Goal: Task Accomplishment & Management: Manage account settings

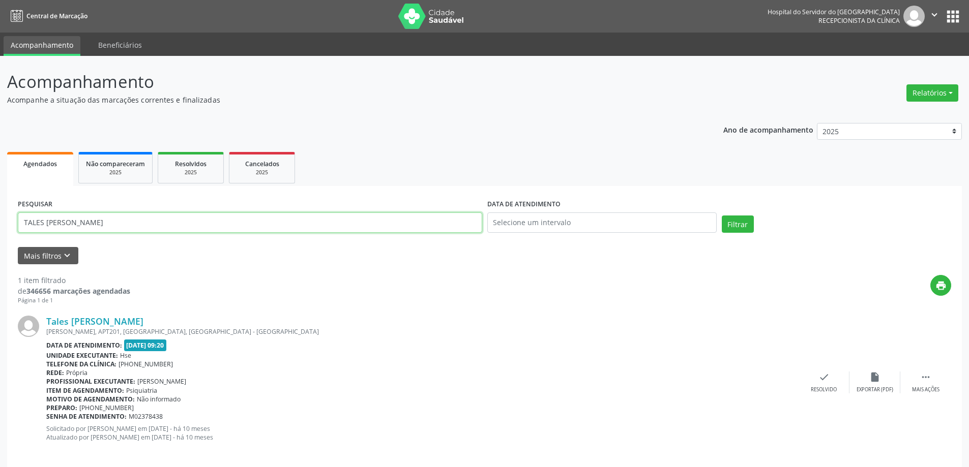
drag, startPoint x: 127, startPoint y: 221, endPoint x: 0, endPoint y: 224, distance: 127.2
click at [0, 224] on div "Acompanhamento Acompanhe a situação das marcações correntes e finalizadas Relat…" at bounding box center [484, 267] width 969 height 422
click at [40, 248] on button "Mais filtros keyboard_arrow_down" at bounding box center [48, 256] width 61 height 18
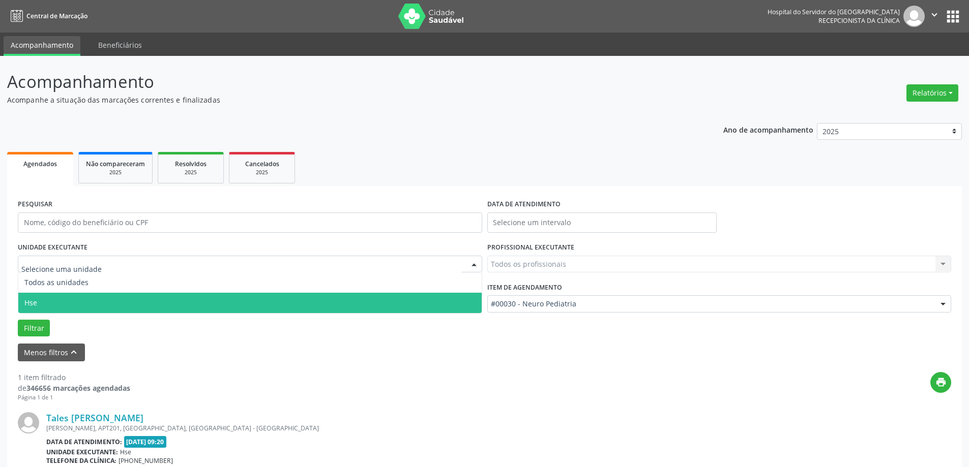
drag, startPoint x: 91, startPoint y: 260, endPoint x: 79, endPoint y: 268, distance: 13.3
click at [58, 306] on span "Hse" at bounding box center [249, 303] width 463 height 20
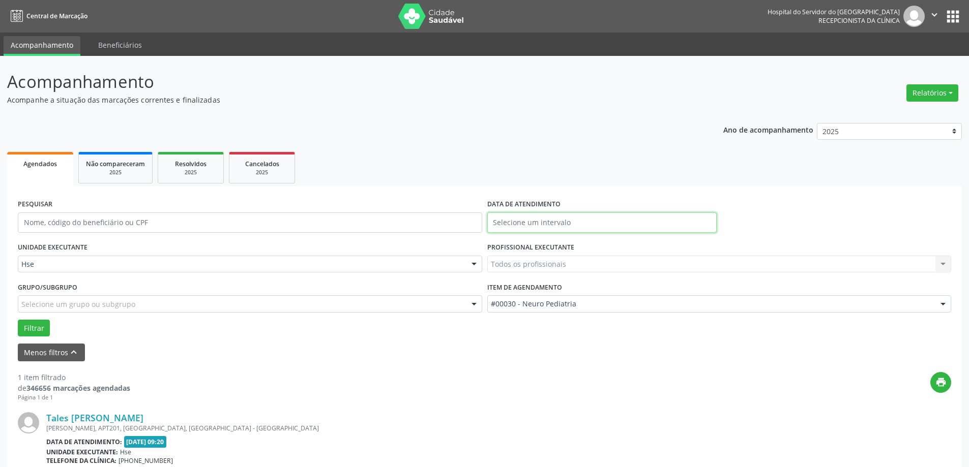
click at [571, 221] on input "text" at bounding box center [601, 223] width 229 height 20
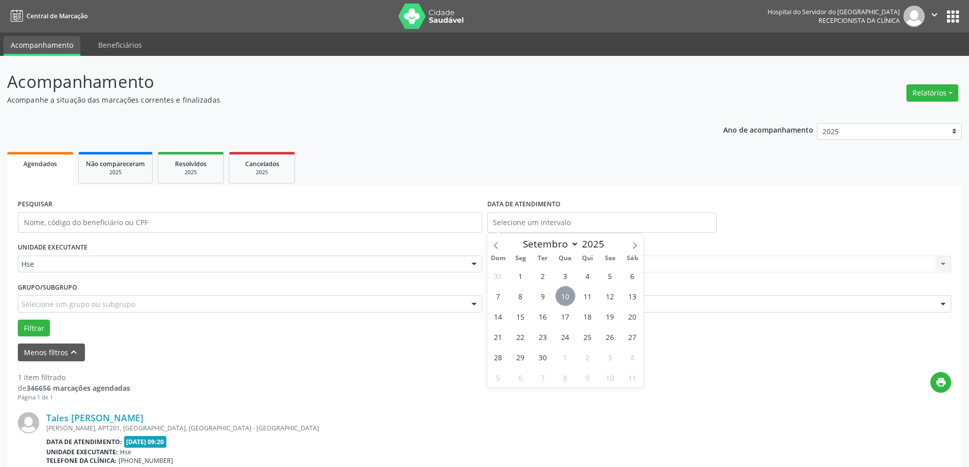
click at [570, 290] on span "10" at bounding box center [565, 296] width 20 height 20
type input "[DATE]"
click at [571, 290] on span "10" at bounding box center [565, 296] width 20 height 20
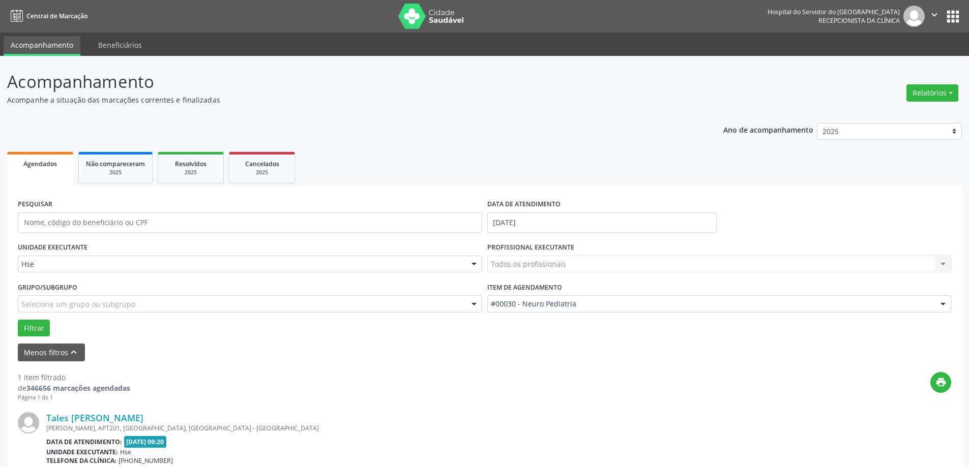
click at [519, 256] on div "Todos os profissionais Todos os profissionais [PERSON_NAME] Interaminense Junio…" at bounding box center [719, 264] width 464 height 17
click at [518, 263] on div "Todos os profissionais Todos os profissionais [PERSON_NAME] Interaminense Junio…" at bounding box center [719, 264] width 464 height 17
click at [568, 264] on div "Todos os profissionais Todos os profissionais [PERSON_NAME] Interaminense Junio…" at bounding box center [719, 264] width 464 height 17
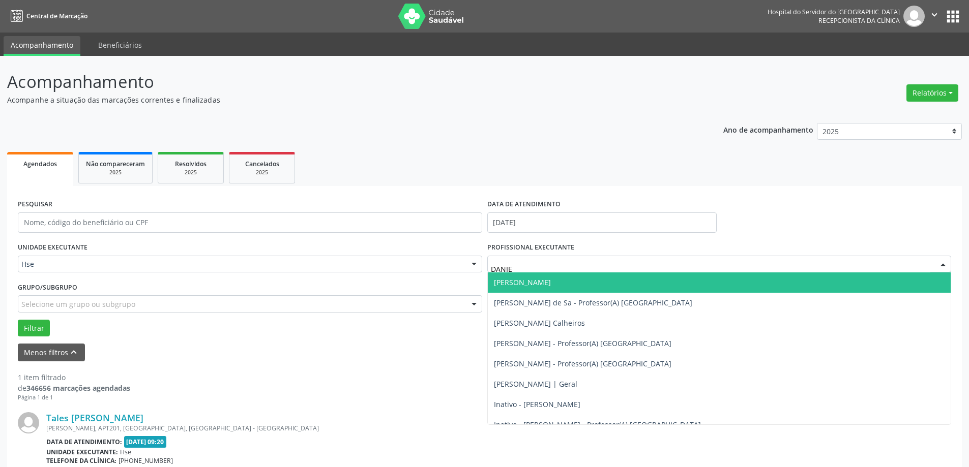
type input "[PERSON_NAME]"
click at [556, 291] on span "[PERSON_NAME]" at bounding box center [719, 283] width 463 height 20
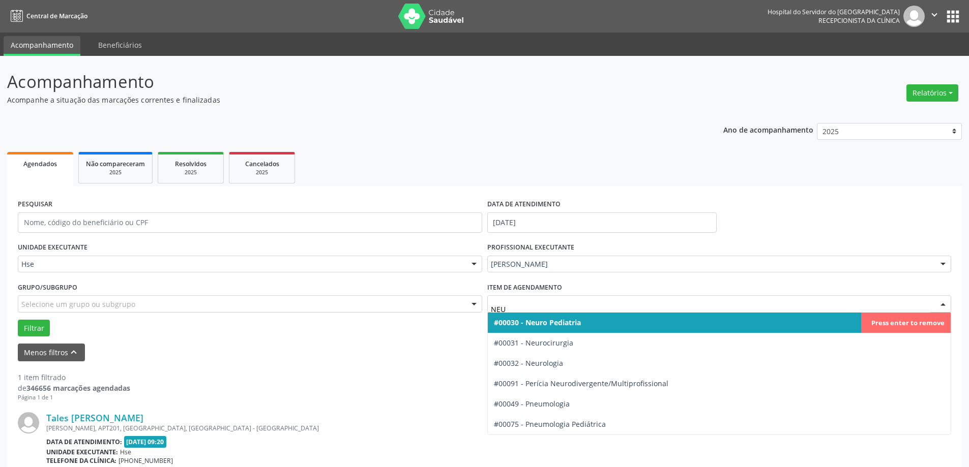
click at [588, 321] on span "#00030 - Neuro Pediatria" at bounding box center [719, 323] width 463 height 20
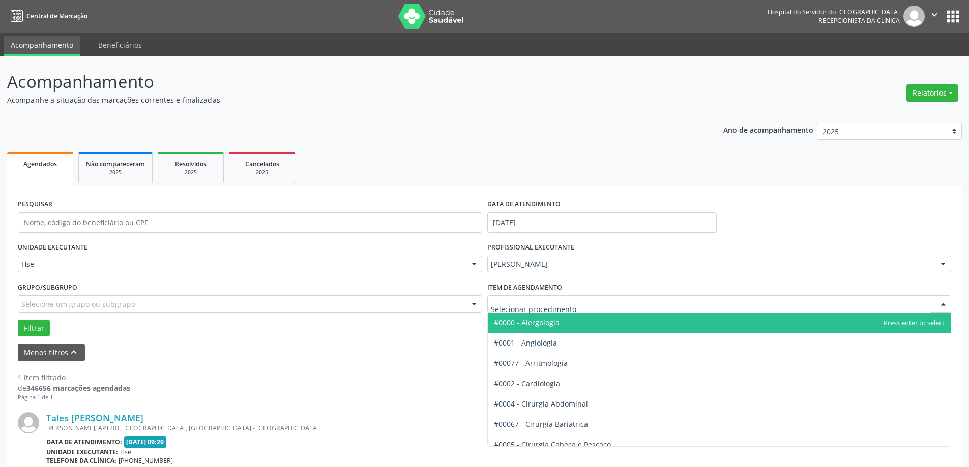
click at [584, 305] on div at bounding box center [719, 304] width 464 height 17
type input "NEU"
click at [570, 319] on span "#00030 - Neuro Pediatria" at bounding box center [536, 323] width 85 height 10
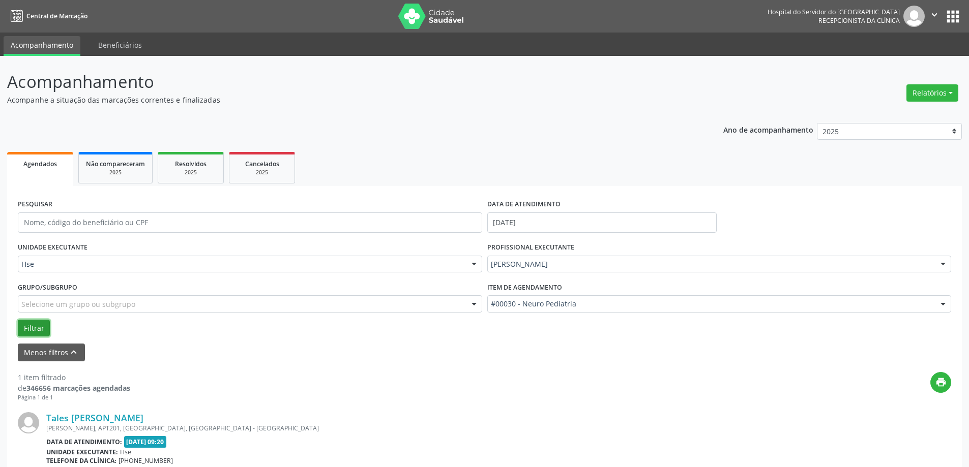
click at [25, 329] on button "Filtrar" at bounding box center [34, 328] width 32 height 17
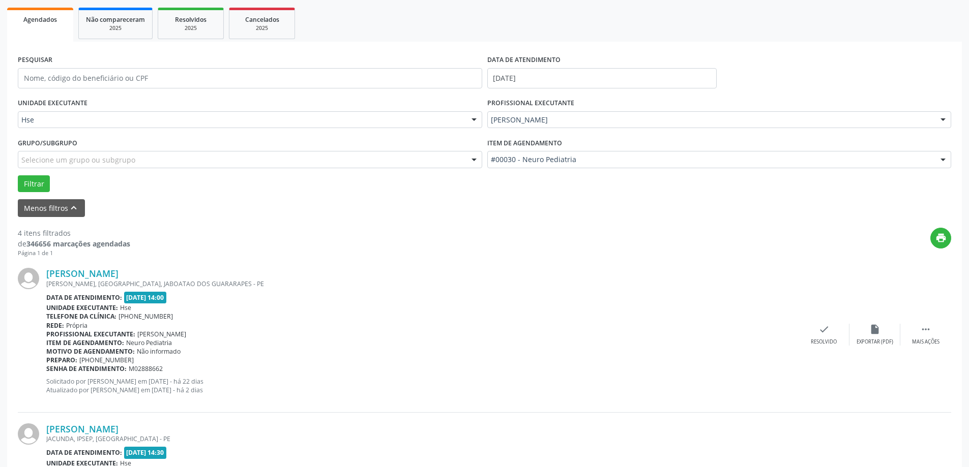
scroll to position [203, 0]
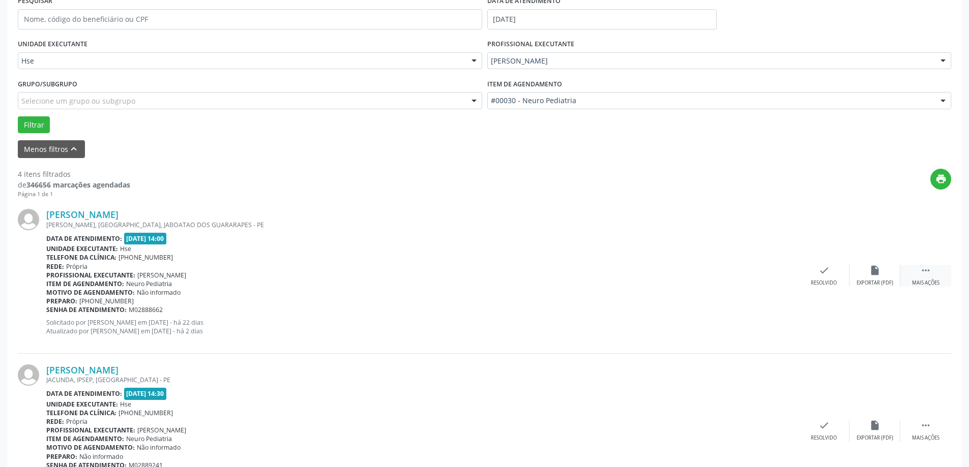
click at [933, 281] on div "Mais ações" at bounding box center [925, 283] width 27 height 7
click at [860, 277] on div "alarm_off Não compareceu" at bounding box center [874, 276] width 51 height 22
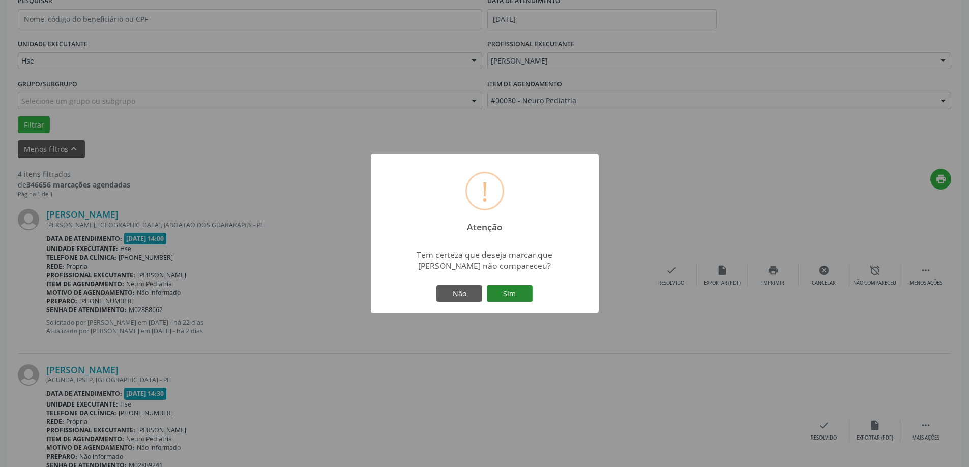
click at [518, 296] on button "Sim" at bounding box center [510, 293] width 46 height 17
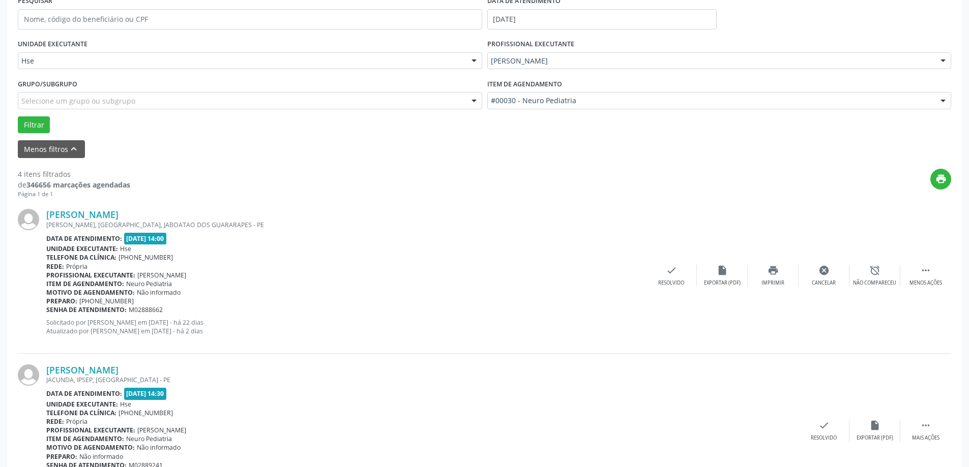
scroll to position [0, 0]
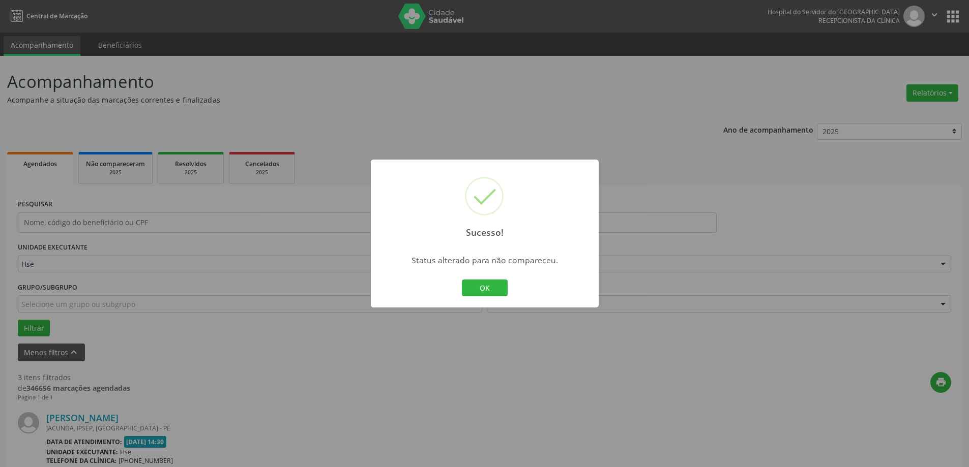
click at [495, 276] on div "Sucesso! × Status alterado para não compareceu. OK Cancel" at bounding box center [485, 234] width 228 height 149
click at [487, 288] on button "OK" at bounding box center [485, 288] width 46 height 17
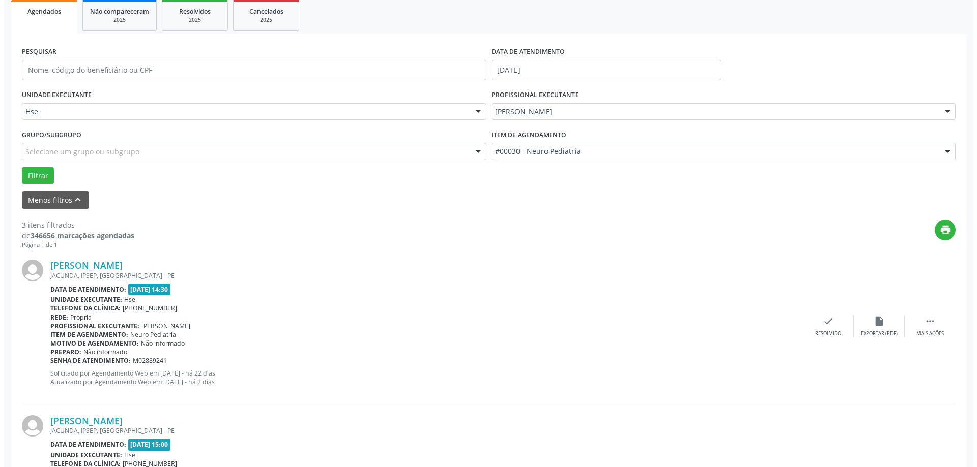
scroll to position [203, 0]
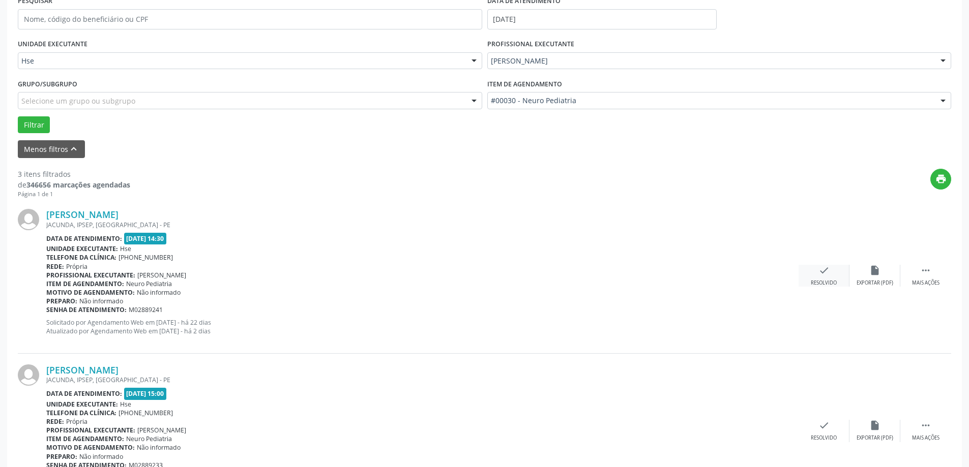
click at [817, 276] on div "check Resolvido" at bounding box center [824, 276] width 51 height 22
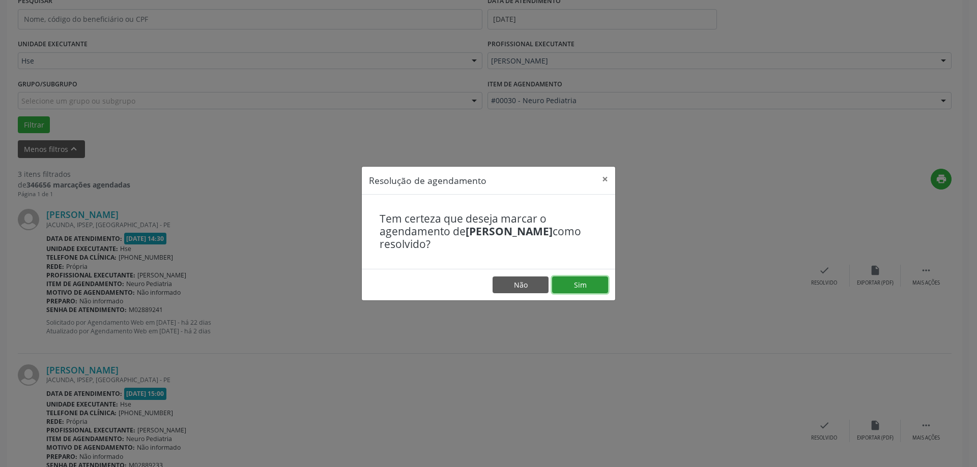
click at [586, 283] on button "Sim" at bounding box center [580, 285] width 56 height 17
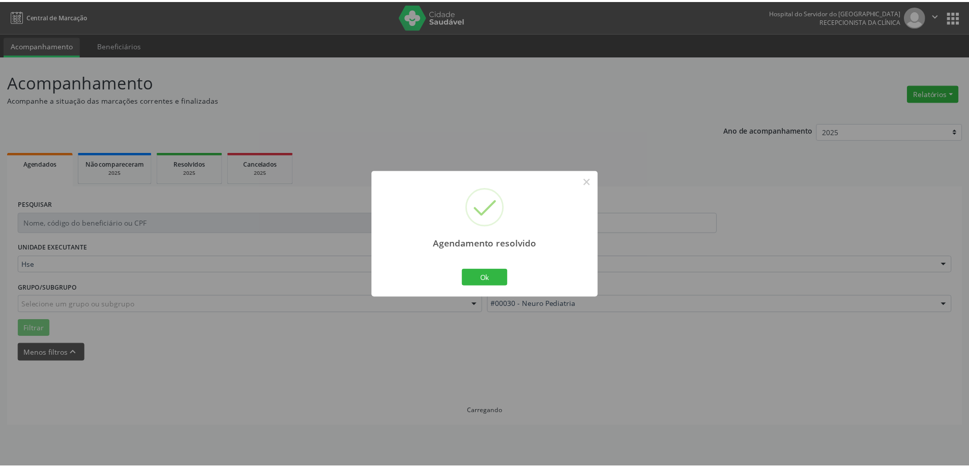
scroll to position [0, 0]
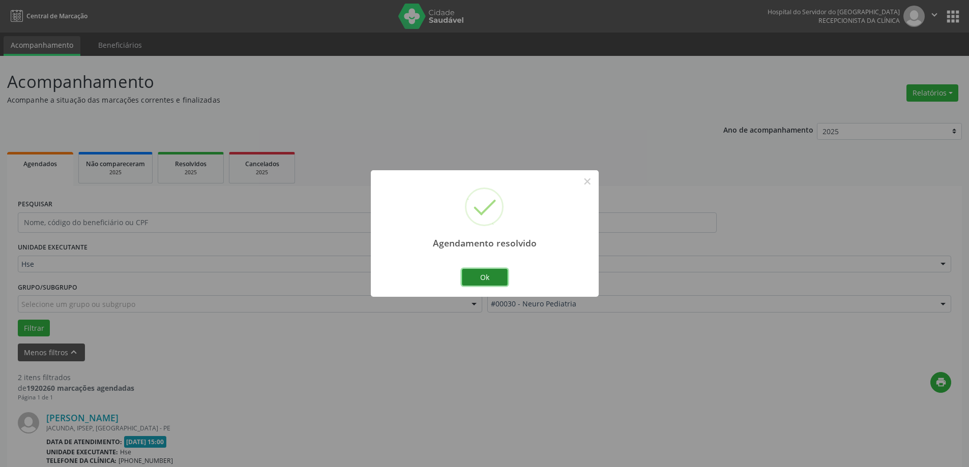
click at [493, 283] on button "Ok" at bounding box center [485, 277] width 46 height 17
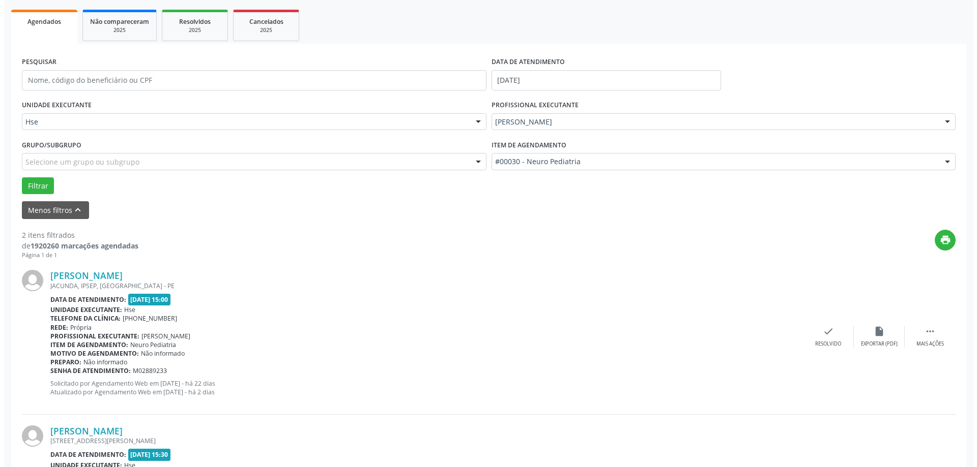
scroll to position [203, 0]
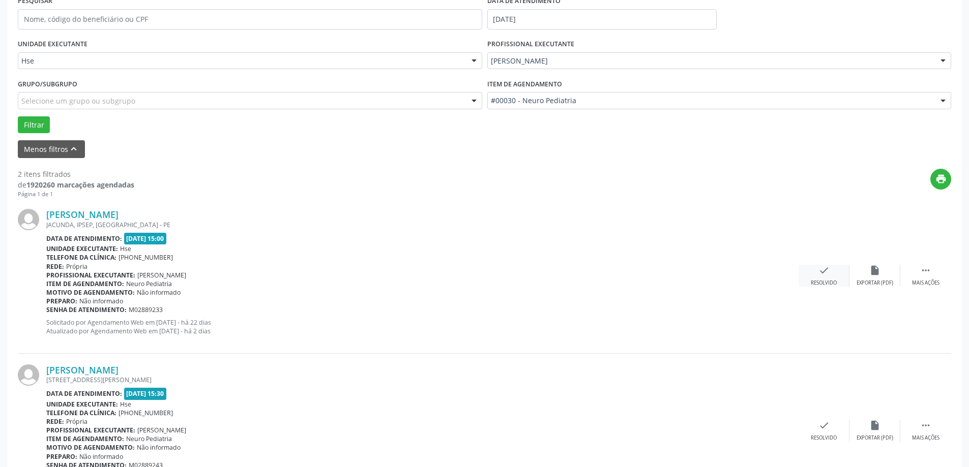
click at [813, 283] on div "Resolvido" at bounding box center [824, 283] width 26 height 7
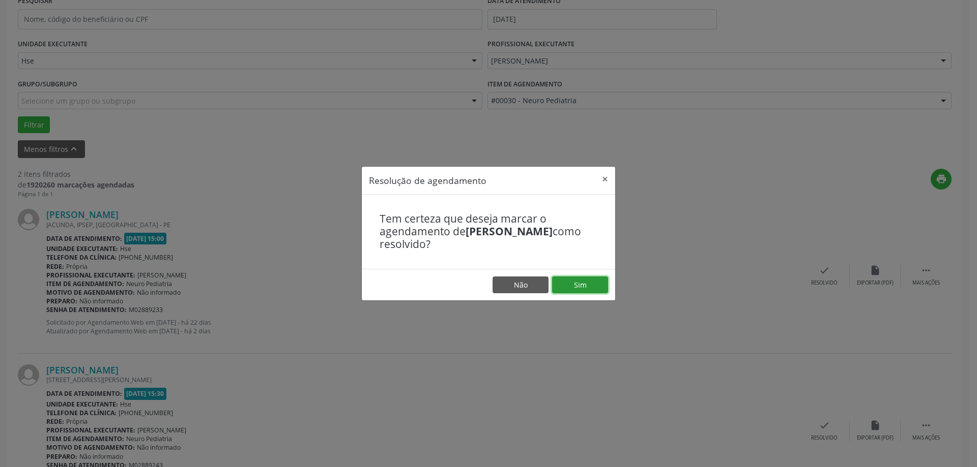
click at [584, 287] on button "Sim" at bounding box center [580, 285] width 56 height 17
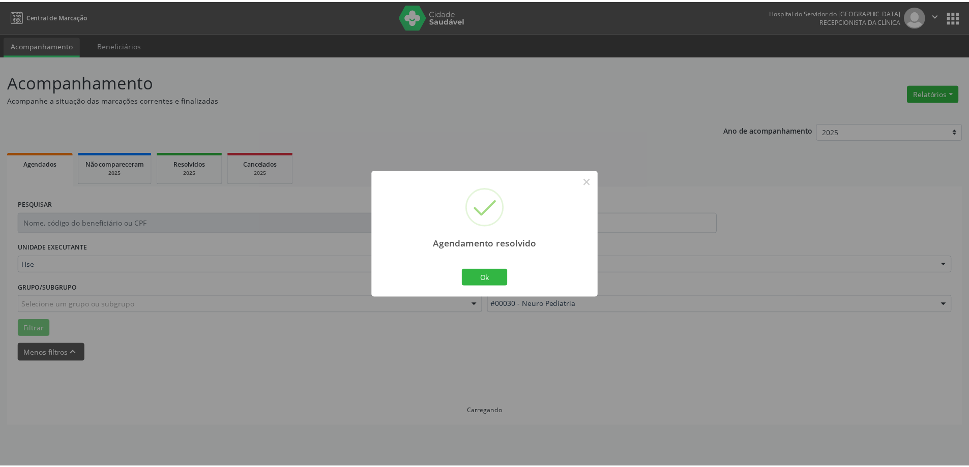
scroll to position [0, 0]
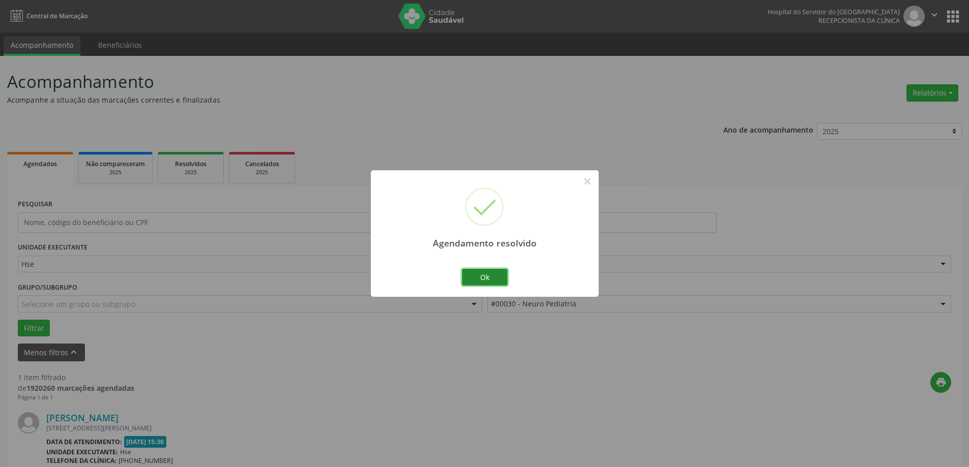
click at [495, 277] on button "Ok" at bounding box center [485, 277] width 46 height 17
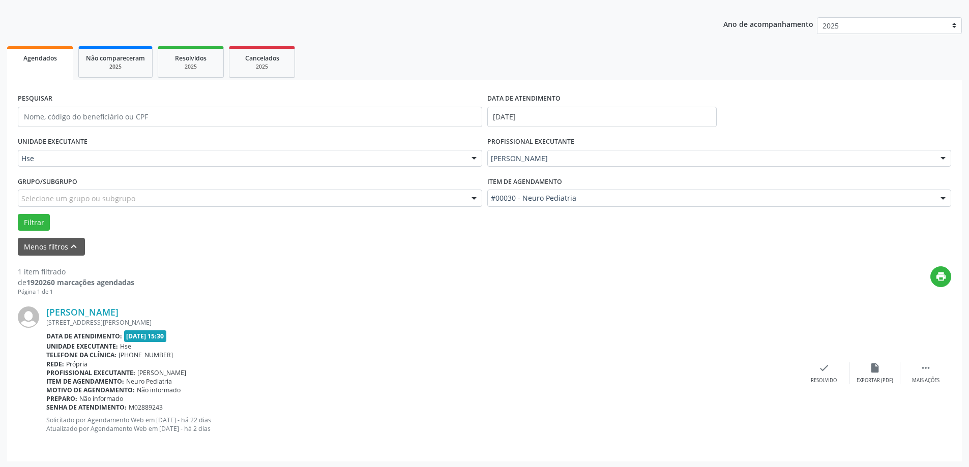
scroll to position [107, 0]
drag, startPoint x: 928, startPoint y: 368, endPoint x: 923, endPoint y: 363, distance: 6.8
click at [926, 367] on icon "" at bounding box center [925, 366] width 11 height 11
click at [871, 367] on icon "alarm_off" at bounding box center [874, 366] width 11 height 11
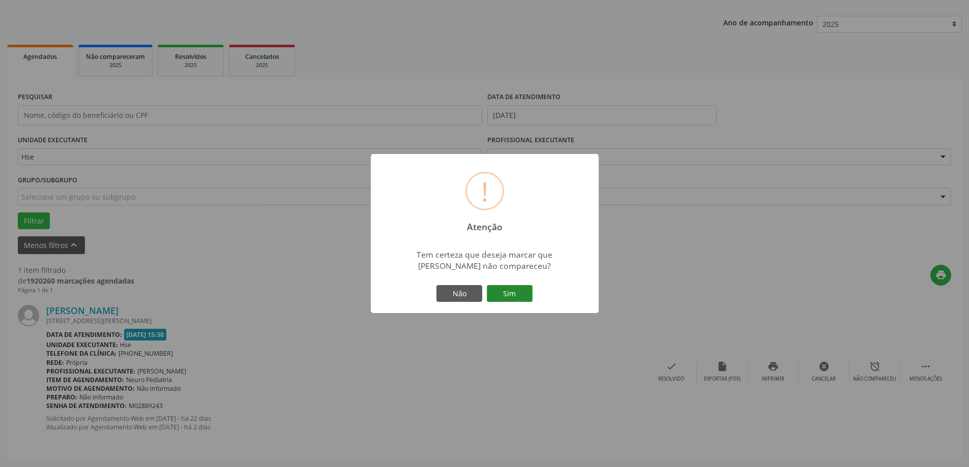
click at [521, 292] on button "Sim" at bounding box center [510, 293] width 46 height 17
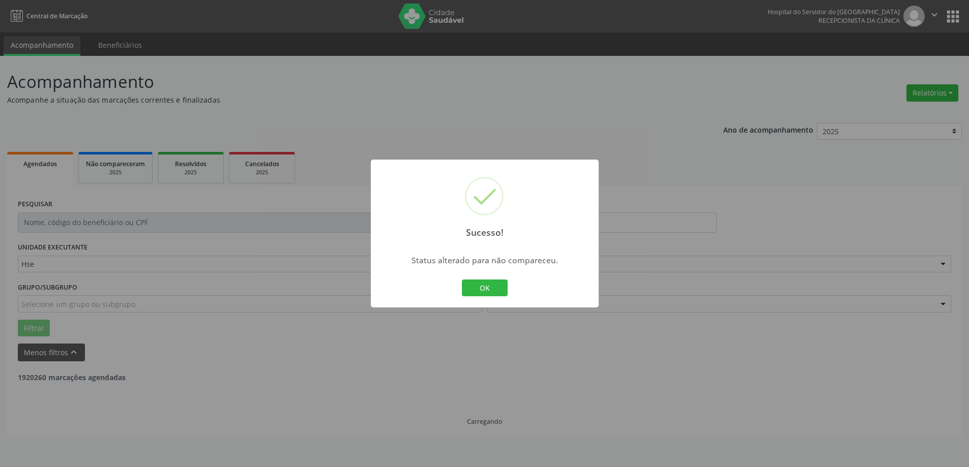
scroll to position [0, 0]
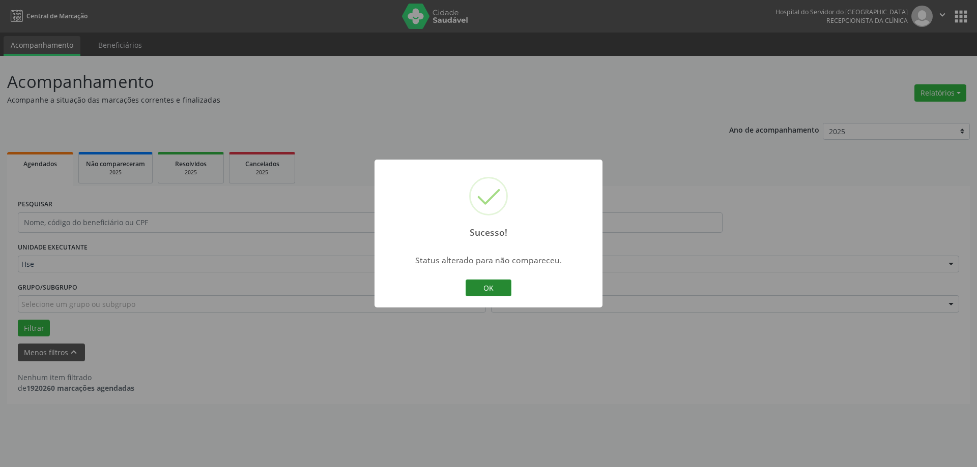
click at [503, 286] on button "OK" at bounding box center [488, 288] width 46 height 17
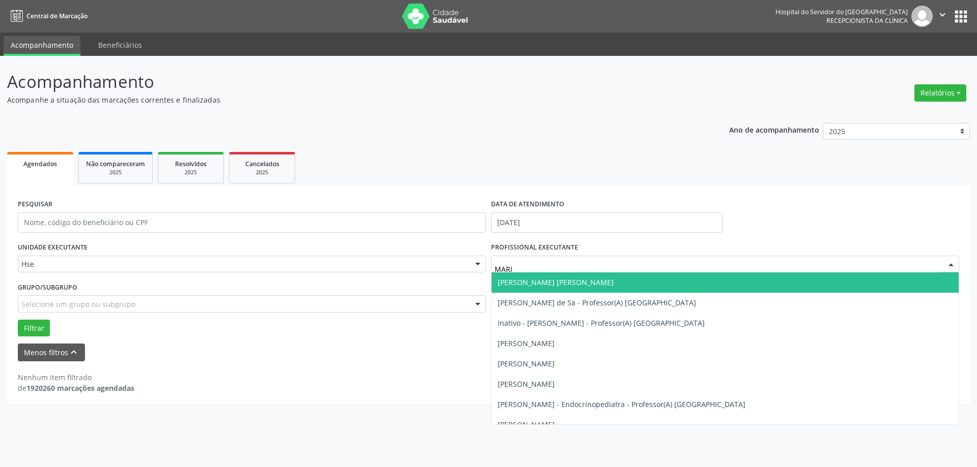
type input "[PERSON_NAME]"
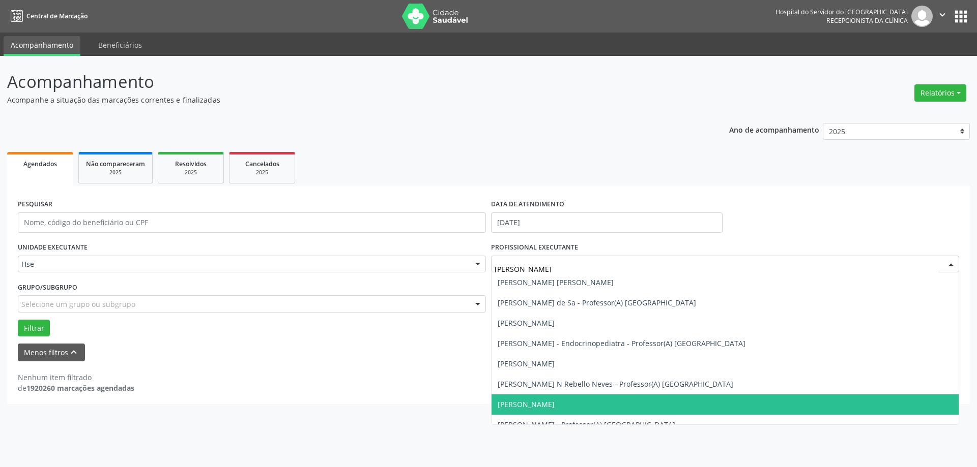
click at [554, 409] on span "[PERSON_NAME]" at bounding box center [525, 405] width 57 height 10
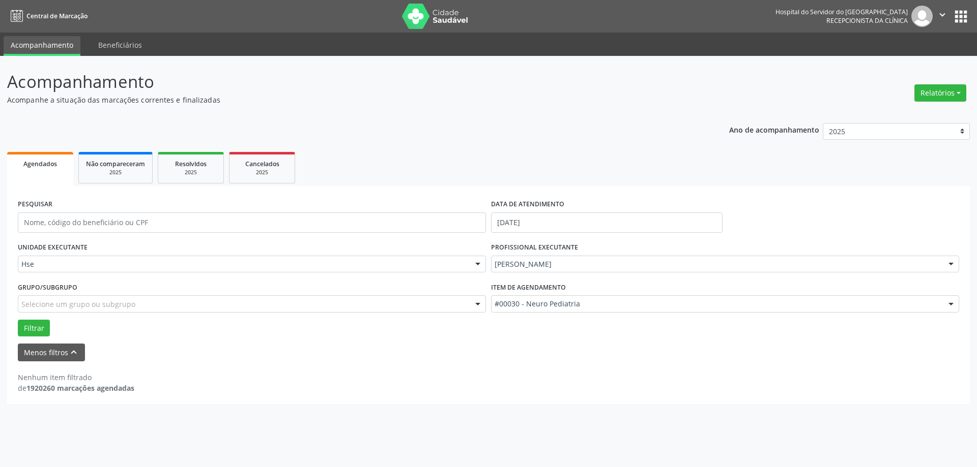
click at [569, 314] on div "Item de agendamento #00030 - Neuro Pediatria #0000 - Alergologia #0001 - Angiol…" at bounding box center [724, 300] width 473 height 40
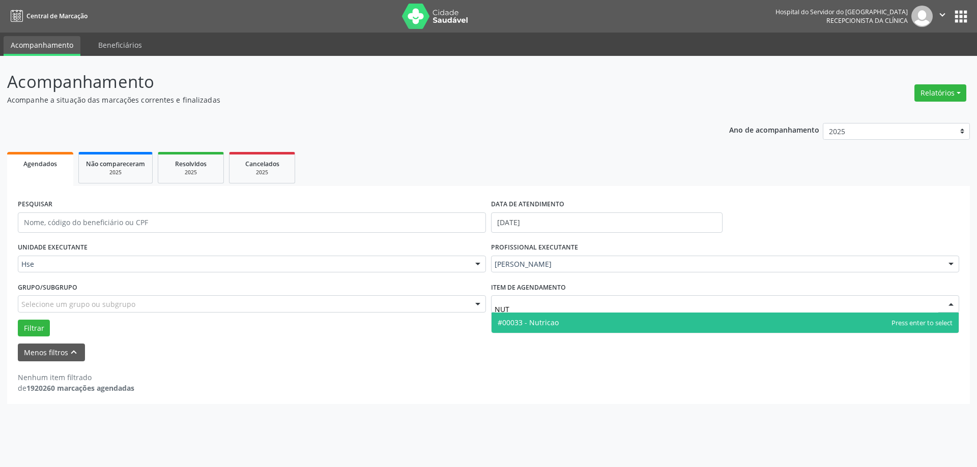
type input "NUTR"
click at [563, 319] on span "#00033 - Nutricao" at bounding box center [724, 323] width 467 height 20
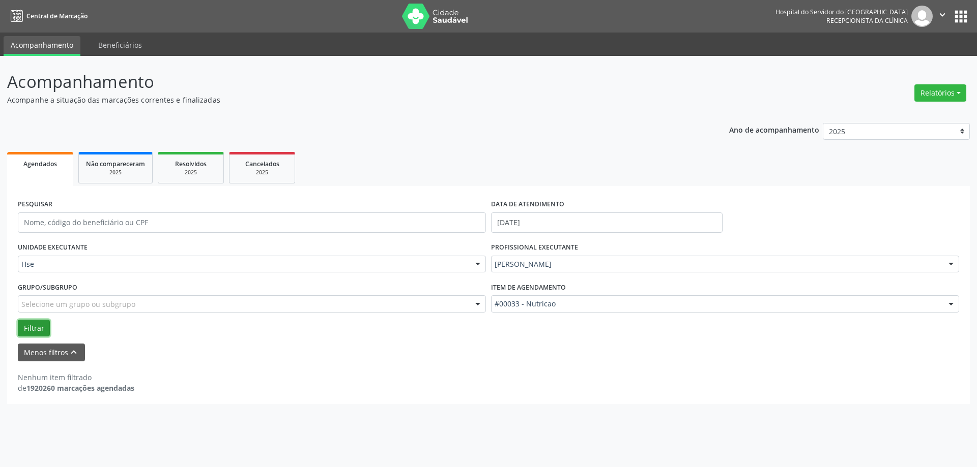
click at [40, 324] on button "Filtrar" at bounding box center [34, 328] width 32 height 17
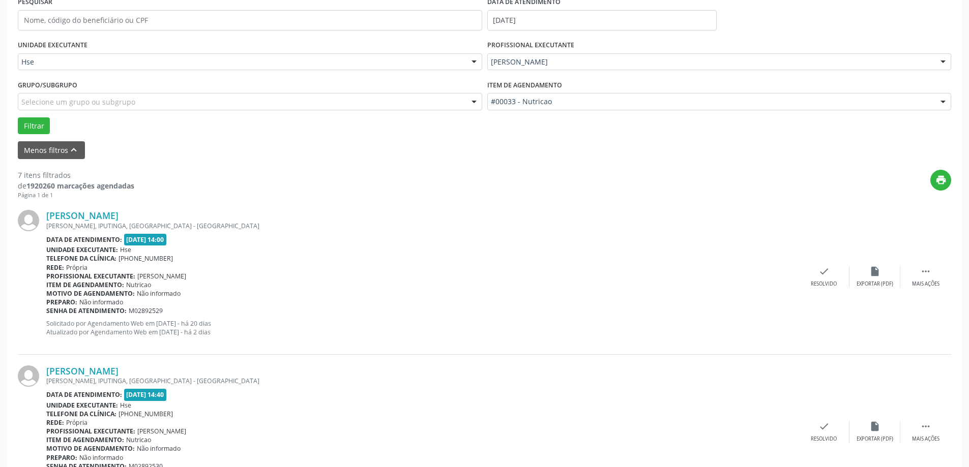
scroll to position [203, 0]
click at [942, 276] on div " Mais ações" at bounding box center [925, 276] width 51 height 22
click at [865, 273] on div "alarm_off Não compareceu" at bounding box center [874, 276] width 51 height 22
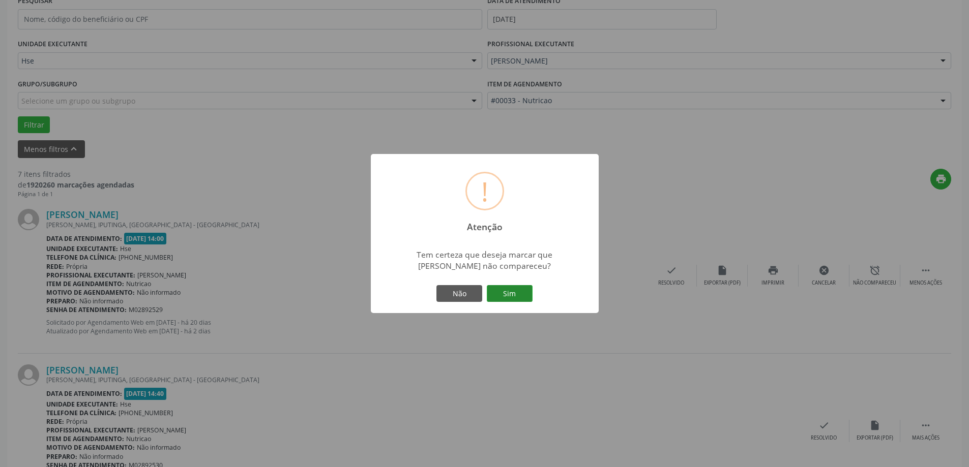
click at [501, 285] on button "Sim" at bounding box center [510, 293] width 46 height 17
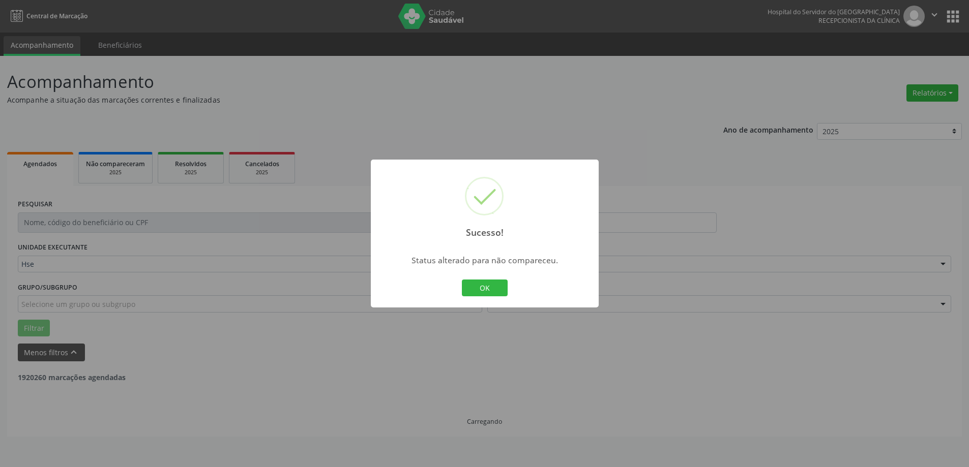
scroll to position [0, 0]
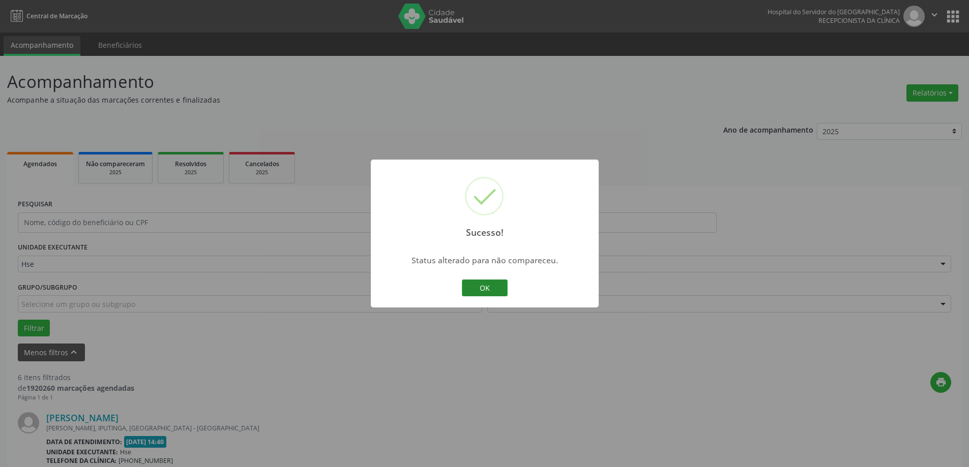
click at [492, 291] on button "OK" at bounding box center [485, 288] width 46 height 17
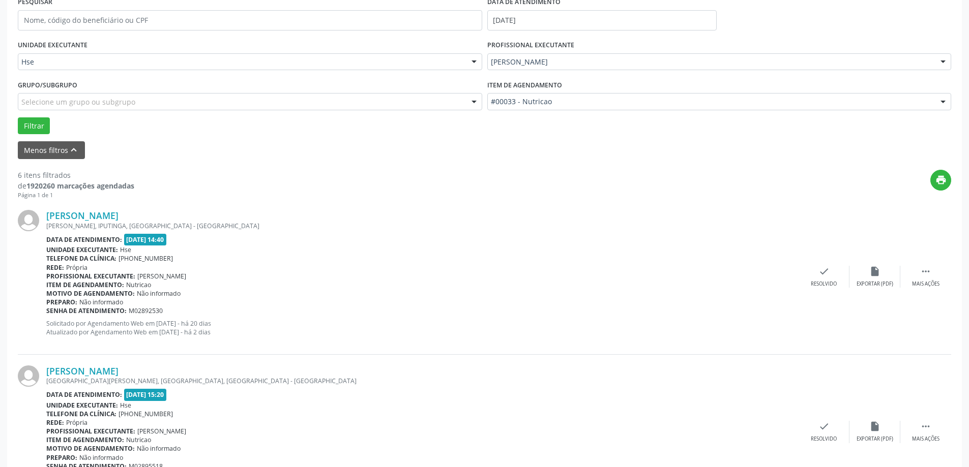
scroll to position [203, 0]
click at [919, 280] on div "Mais ações" at bounding box center [925, 283] width 27 height 7
click at [878, 279] on div "alarm_off Não compareceu" at bounding box center [874, 276] width 51 height 22
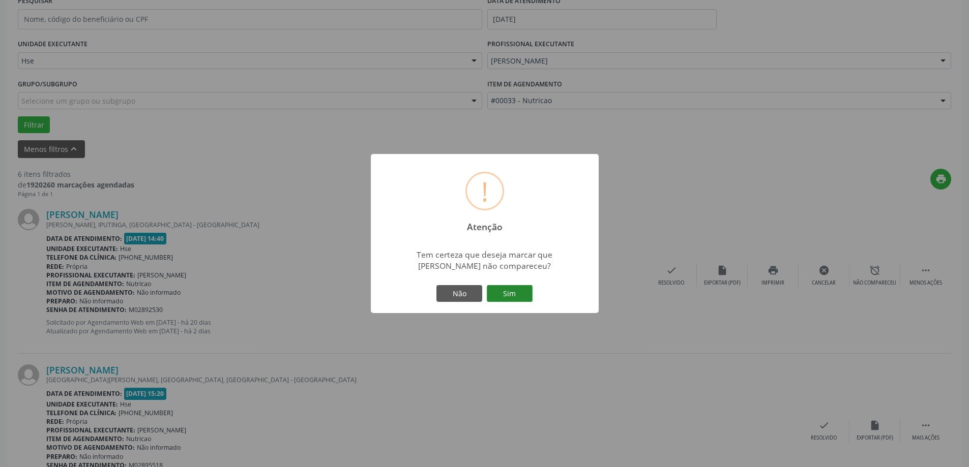
click at [500, 295] on button "Sim" at bounding box center [510, 293] width 46 height 17
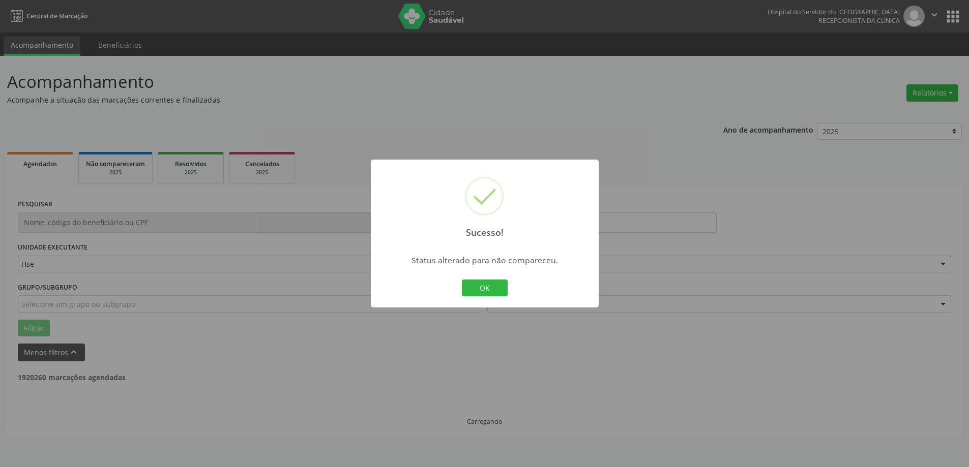
scroll to position [0, 0]
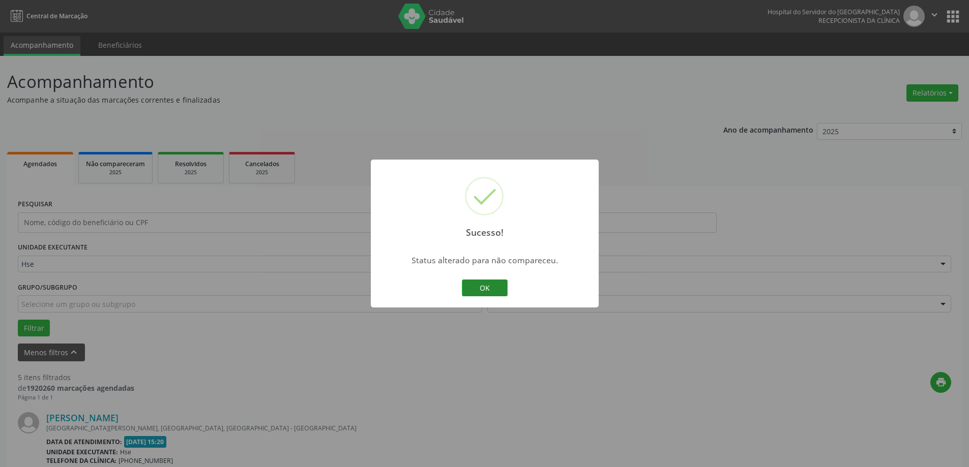
click at [499, 283] on button "OK" at bounding box center [485, 288] width 46 height 17
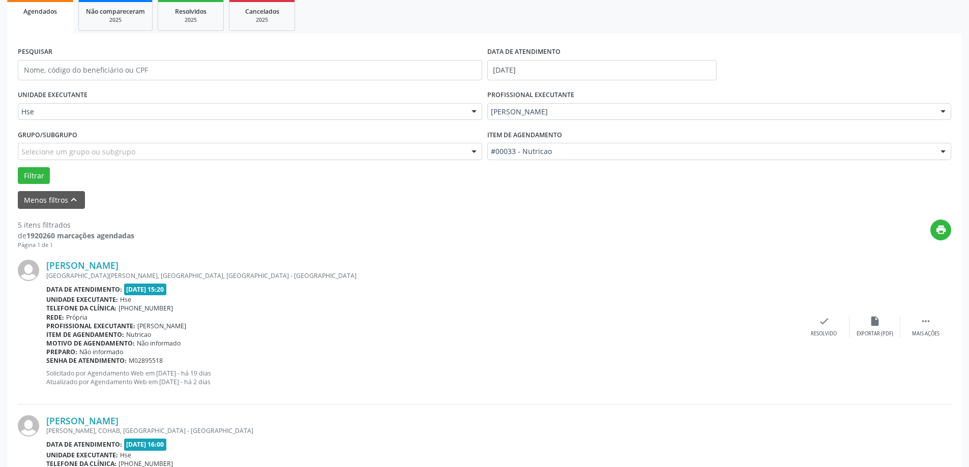
scroll to position [203, 0]
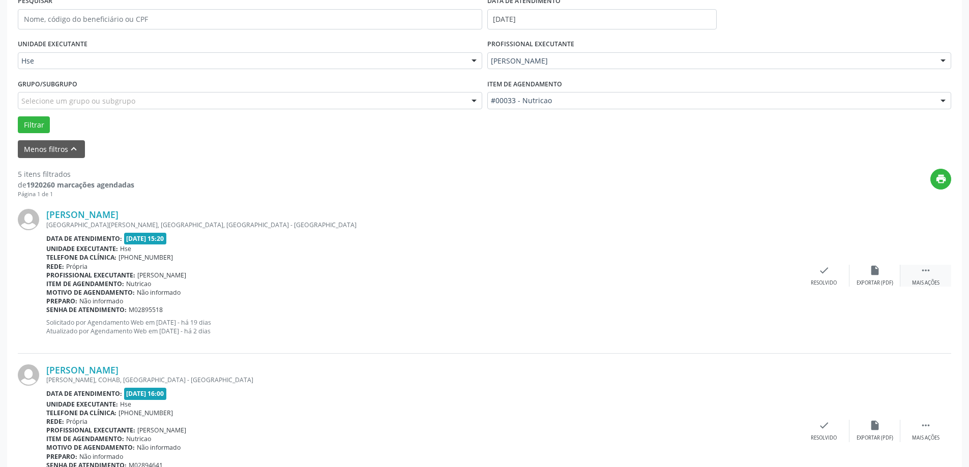
click at [922, 273] on icon "" at bounding box center [925, 270] width 11 height 11
click at [859, 273] on div "alarm_off Não compareceu" at bounding box center [874, 276] width 51 height 22
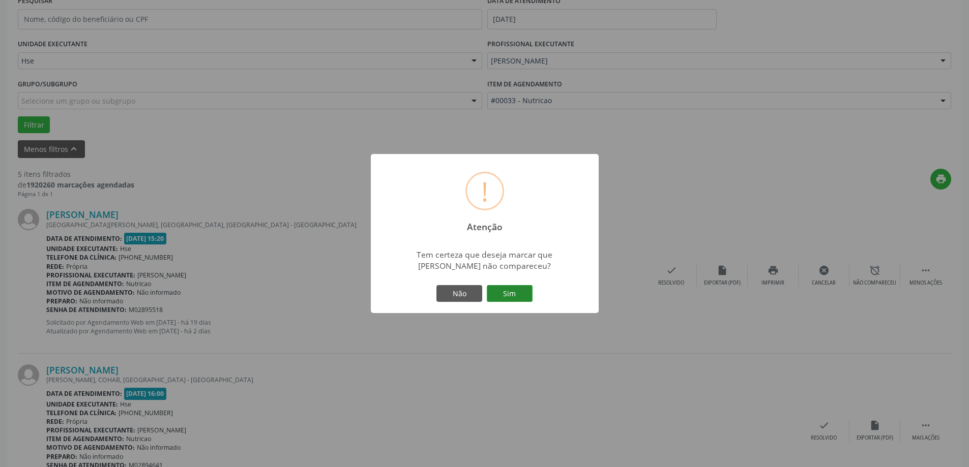
click at [503, 289] on button "Sim" at bounding box center [510, 293] width 46 height 17
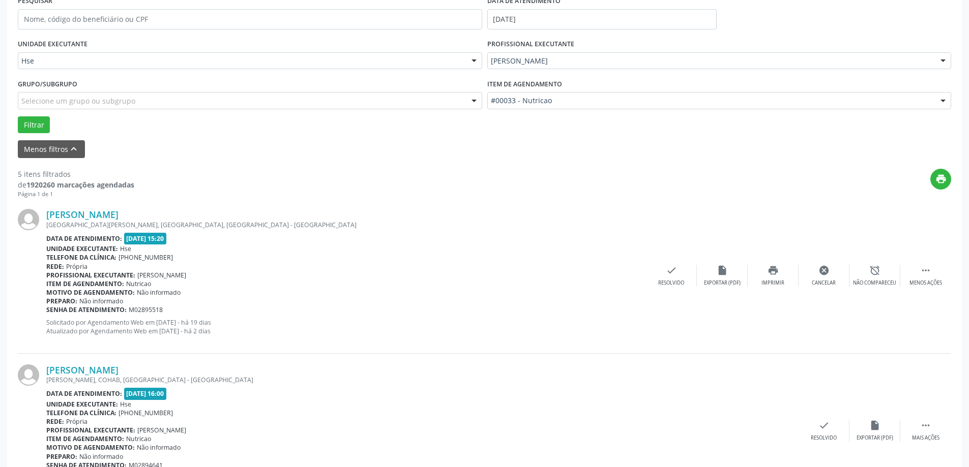
scroll to position [0, 0]
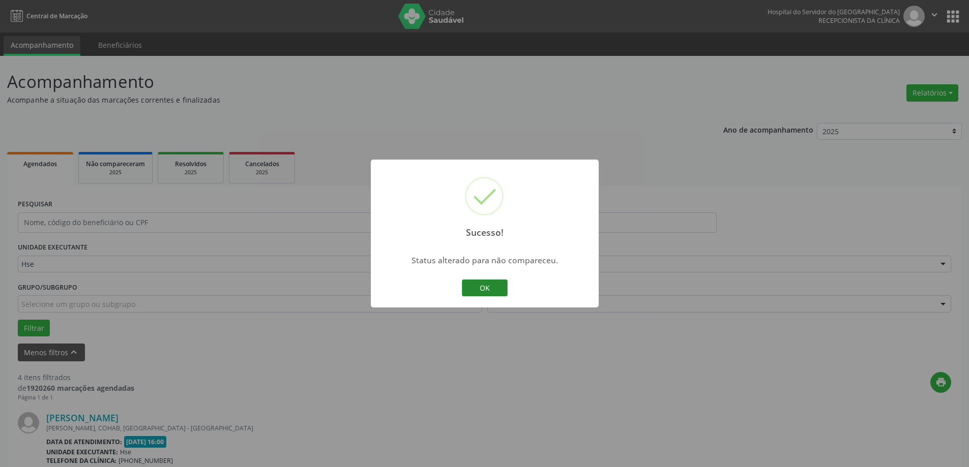
click at [490, 282] on button "OK" at bounding box center [485, 288] width 46 height 17
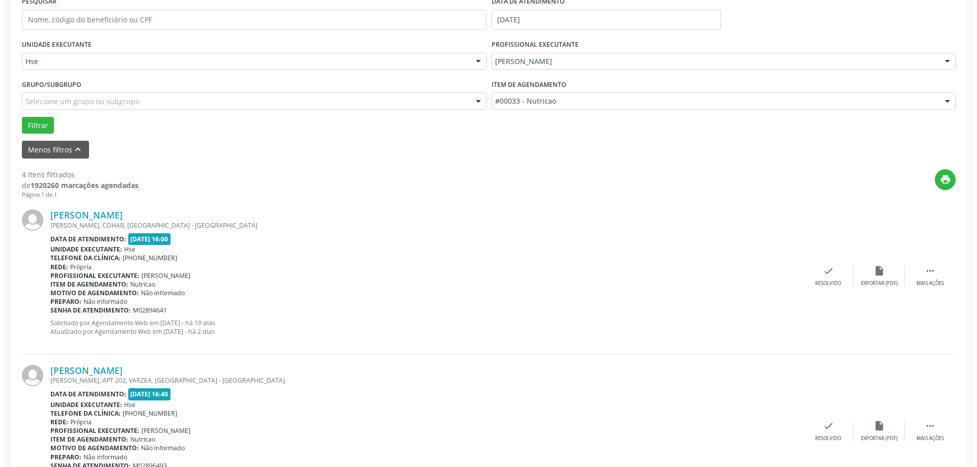
scroll to position [203, 0]
click at [812, 275] on div "check Resolvido" at bounding box center [824, 276] width 51 height 22
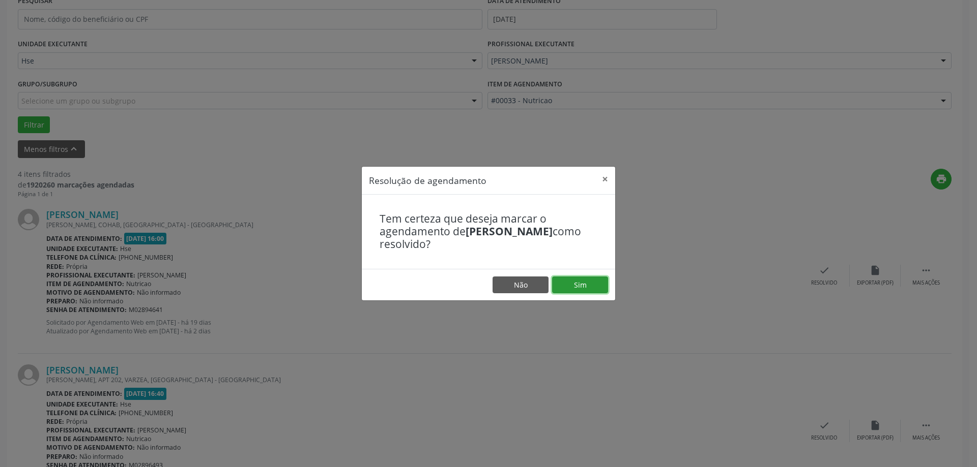
click at [596, 289] on button "Sim" at bounding box center [580, 285] width 56 height 17
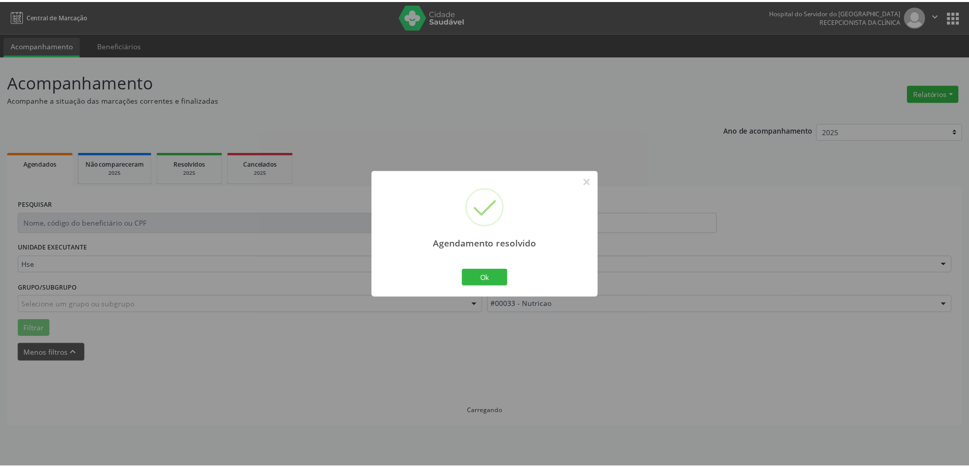
scroll to position [0, 0]
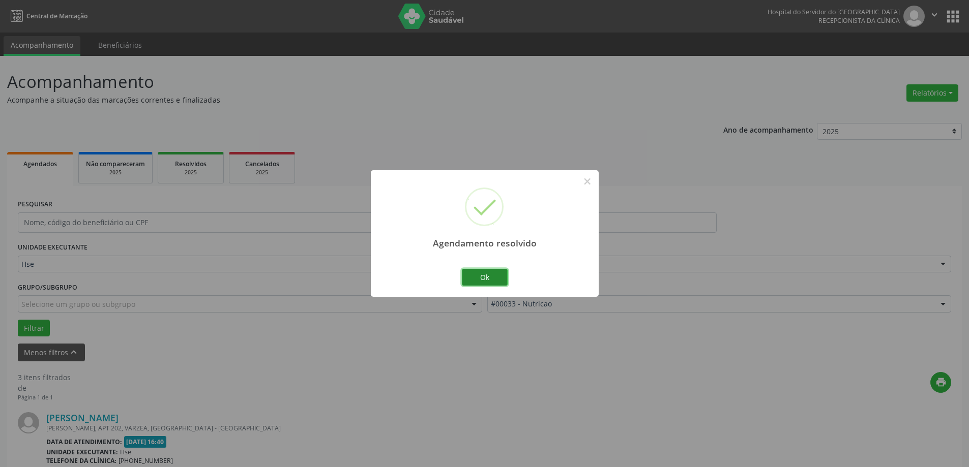
click at [488, 276] on button "Ok" at bounding box center [485, 277] width 46 height 17
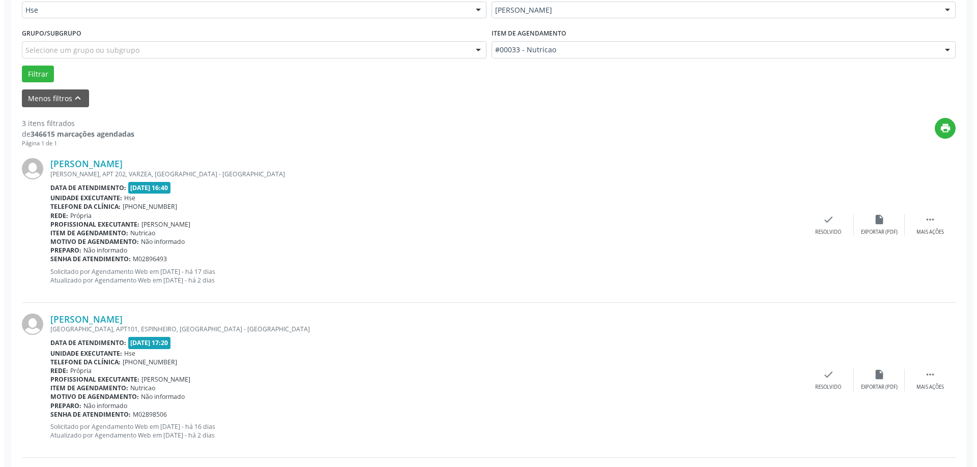
scroll to position [305, 0]
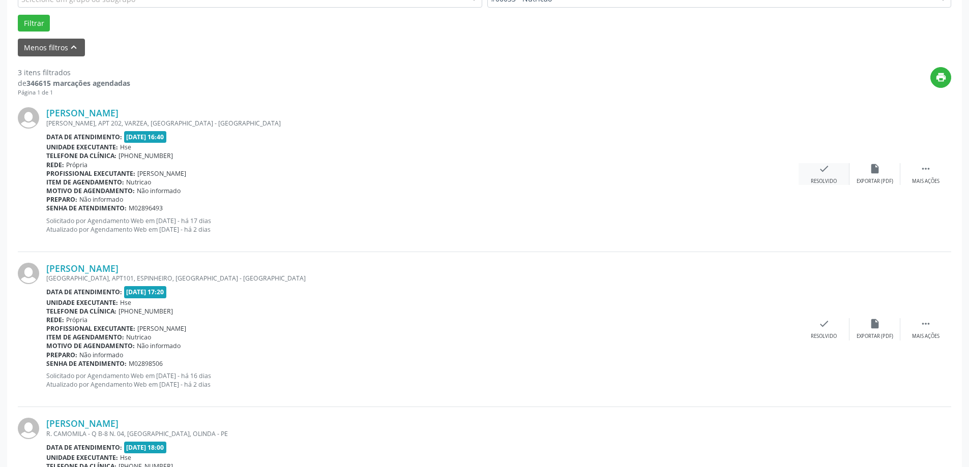
click at [814, 167] on div "check Resolvido" at bounding box center [824, 174] width 51 height 22
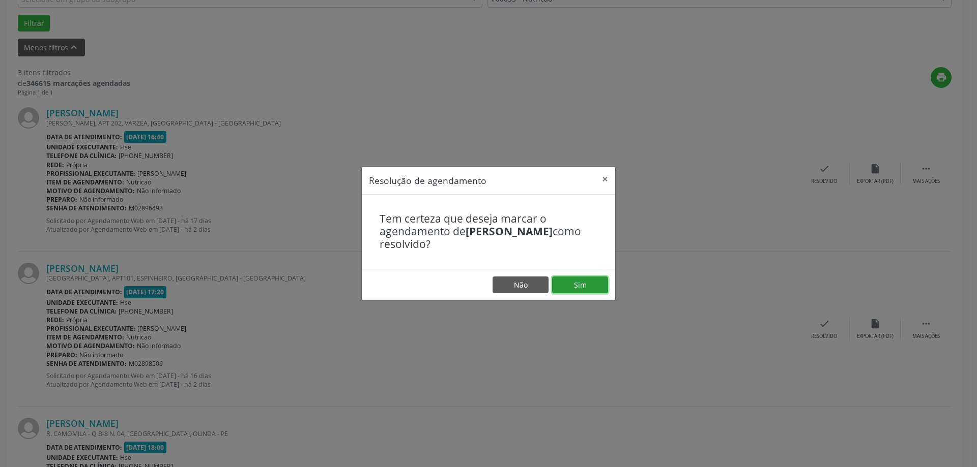
click at [586, 285] on button "Sim" at bounding box center [580, 285] width 56 height 17
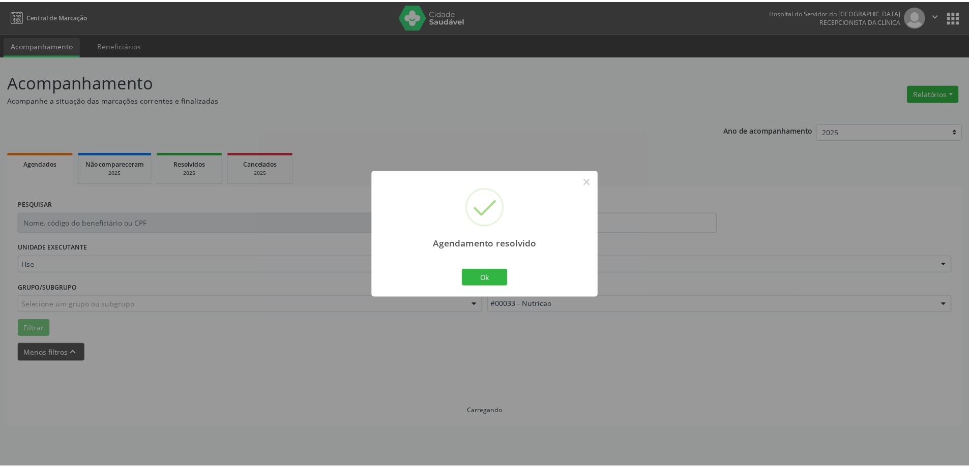
scroll to position [0, 0]
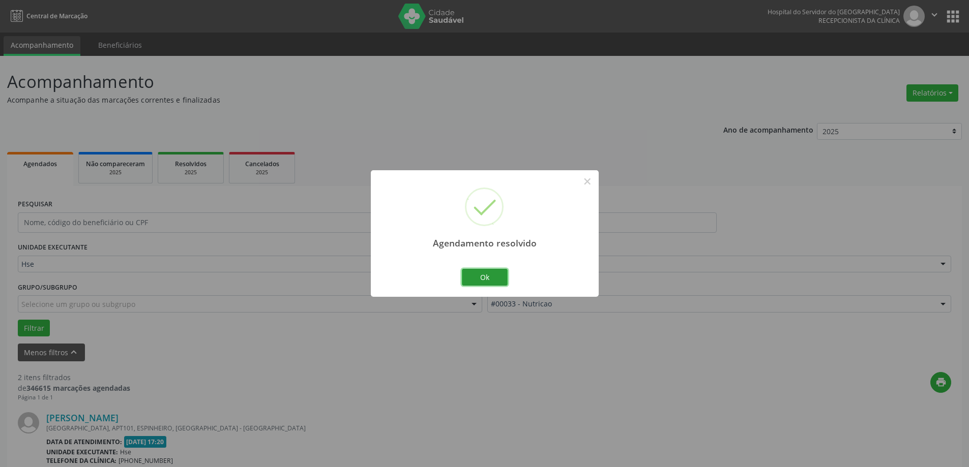
drag, startPoint x: 481, startPoint y: 285, endPoint x: 486, endPoint y: 276, distance: 10.0
click at [482, 283] on button "Ok" at bounding box center [485, 277] width 46 height 17
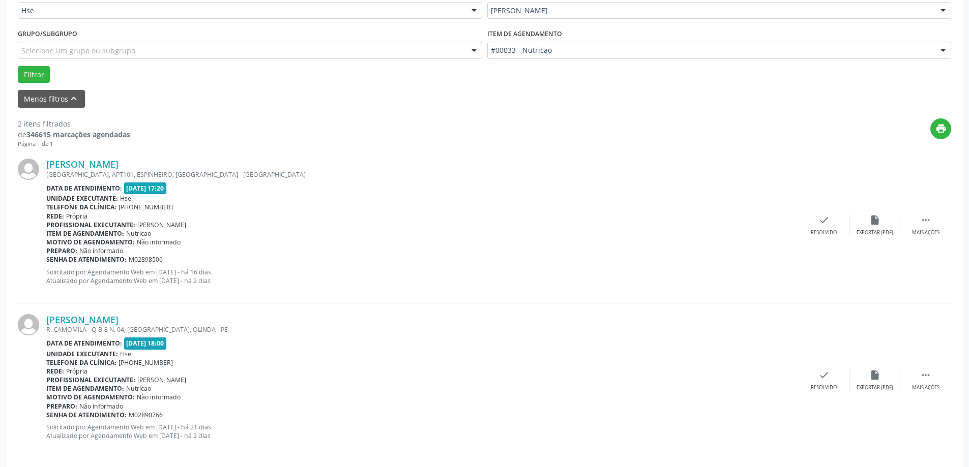
scroll to position [254, 0]
click at [938, 224] on div " Mais ações" at bounding box center [925, 225] width 51 height 22
click at [874, 224] on icon "alarm_off" at bounding box center [874, 219] width 11 height 11
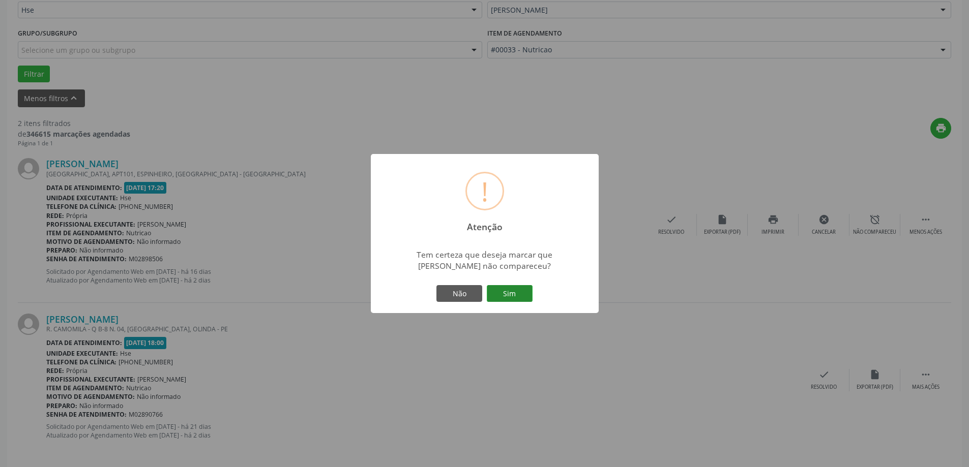
click at [511, 292] on button "Sim" at bounding box center [510, 293] width 46 height 17
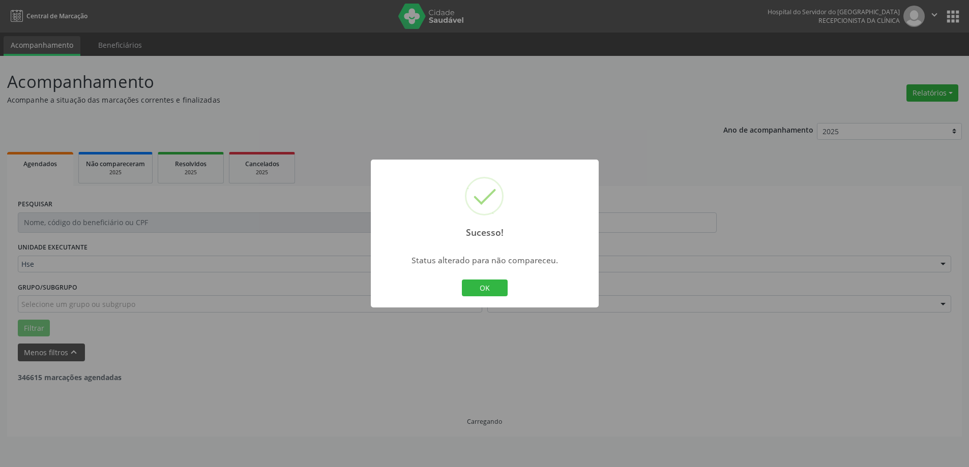
scroll to position [0, 0]
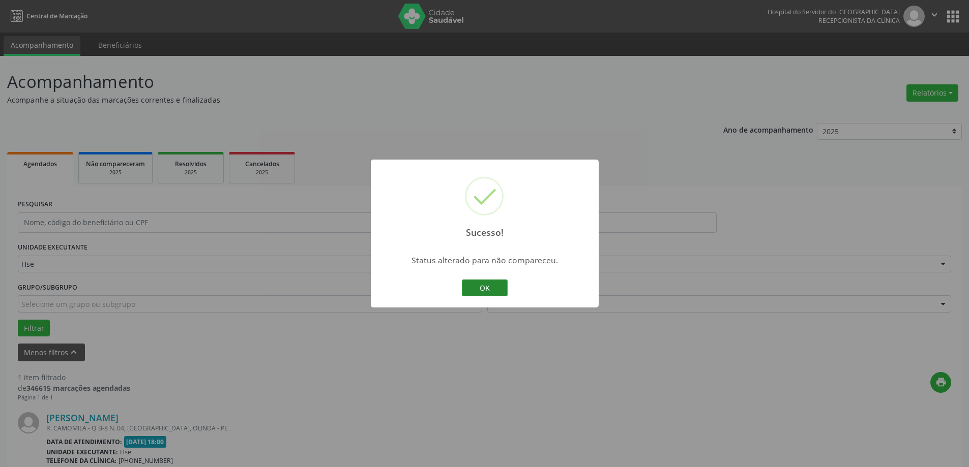
click at [491, 284] on button "OK" at bounding box center [485, 288] width 46 height 17
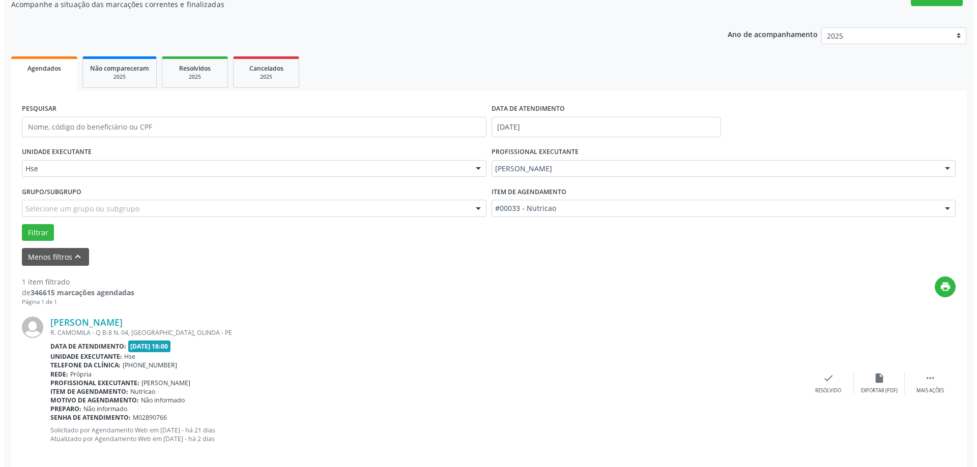
scroll to position [107, 0]
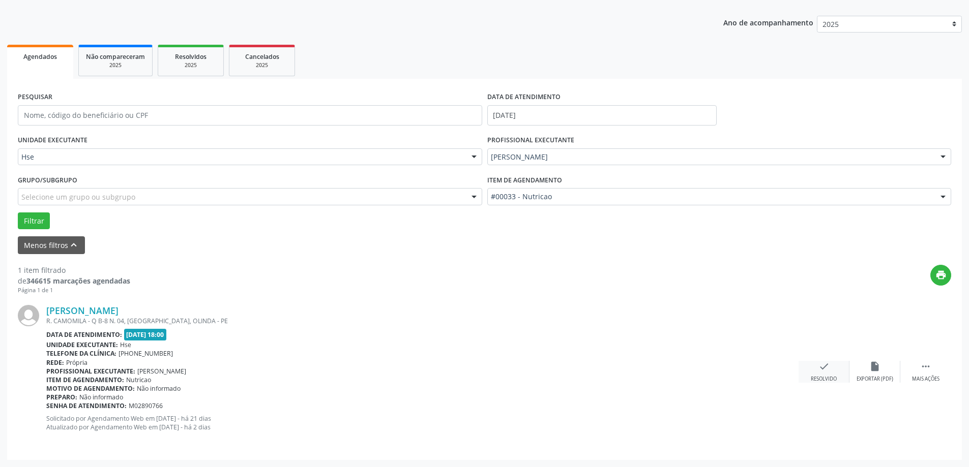
click at [828, 372] on icon "check" at bounding box center [823, 366] width 11 height 11
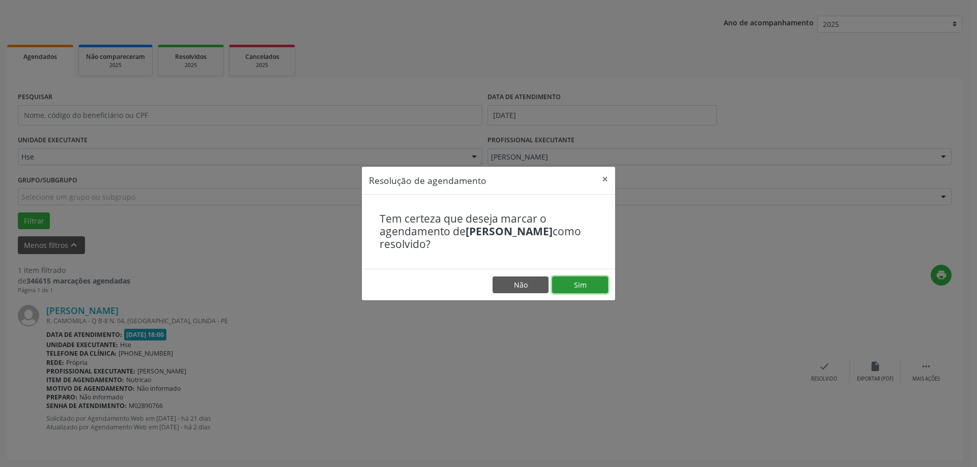
click at [599, 284] on button "Sim" at bounding box center [580, 285] width 56 height 17
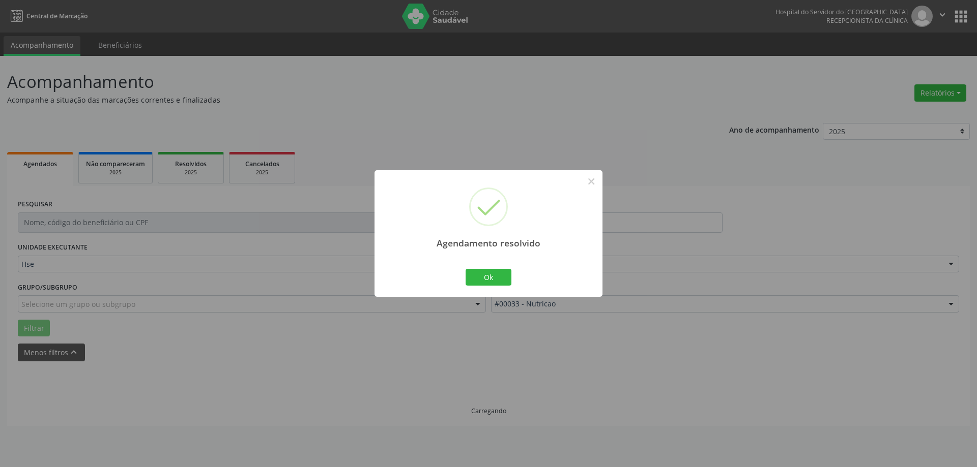
scroll to position [0, 0]
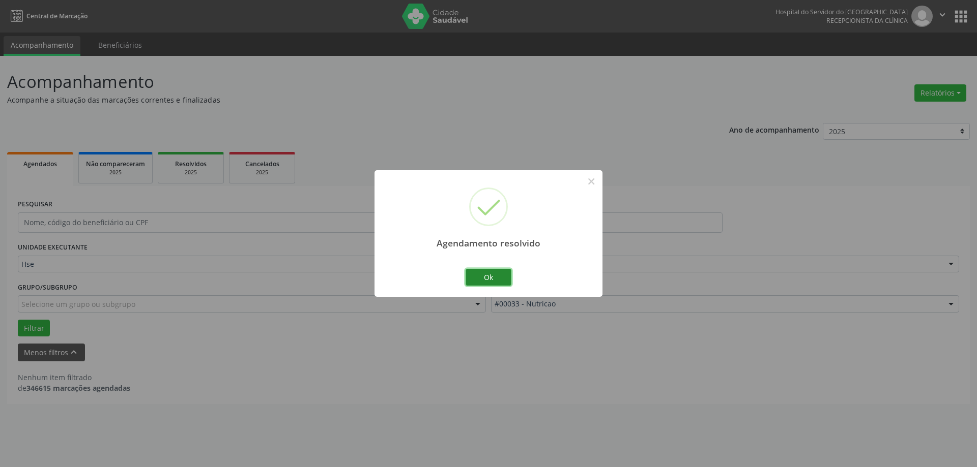
click at [492, 277] on button "Ok" at bounding box center [488, 277] width 46 height 17
